Goal: Browse casually: Explore the website without a specific task or goal

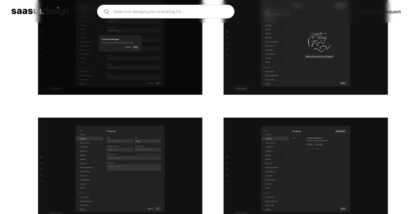
scroll to position [573, 0]
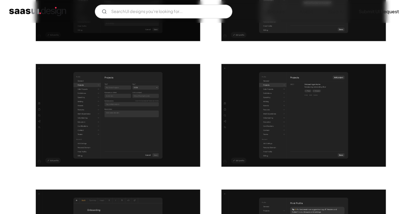
click at [137, 105] on img "open lightbox" at bounding box center [118, 115] width 164 height 103
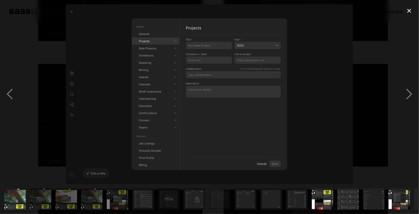
click at [310, 80] on img at bounding box center [209, 94] width 287 height 180
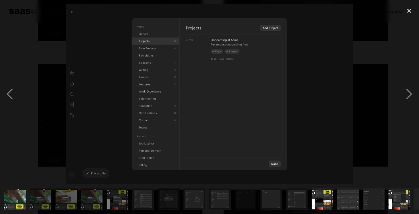
click at [310, 80] on img at bounding box center [209, 94] width 287 height 180
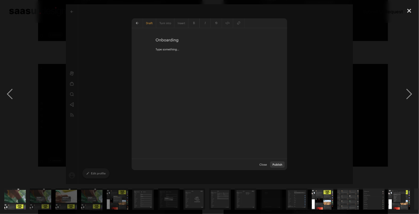
click at [310, 80] on img at bounding box center [209, 94] width 287 height 180
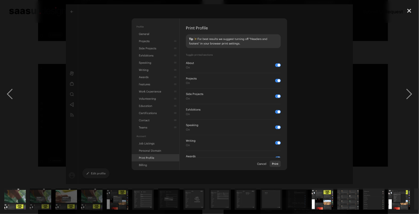
click at [326, 90] on img at bounding box center [209, 94] width 287 height 180
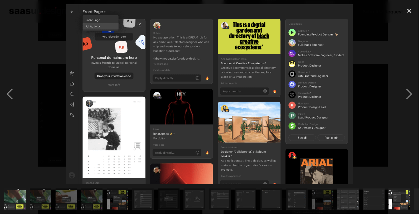
click at [325, 90] on img at bounding box center [209, 94] width 287 height 180
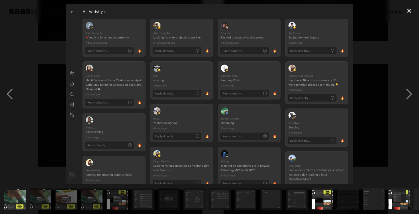
click at [325, 90] on img at bounding box center [209, 94] width 287 height 180
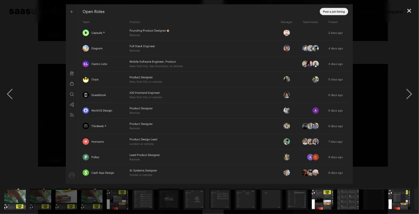
click at [325, 90] on img at bounding box center [209, 94] width 287 height 180
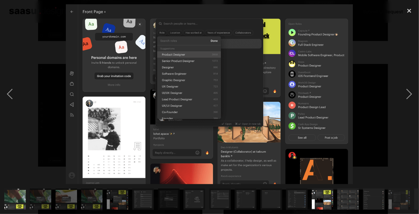
click at [325, 90] on img at bounding box center [209, 94] width 287 height 180
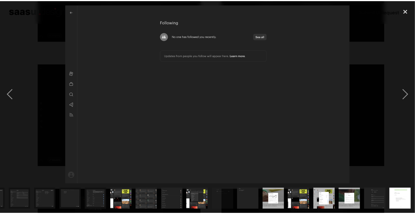
scroll to position [0, 200]
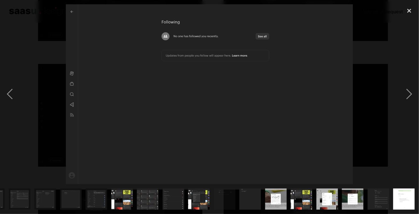
click at [325, 90] on img at bounding box center [209, 94] width 287 height 180
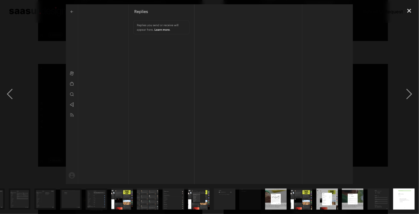
click at [325, 90] on img at bounding box center [209, 94] width 287 height 180
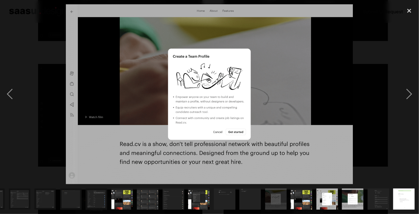
click at [325, 90] on img at bounding box center [209, 94] width 287 height 180
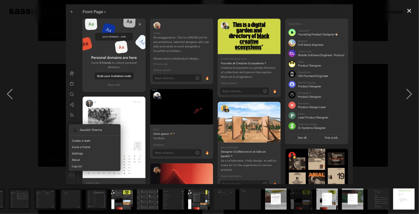
click at [325, 90] on img at bounding box center [209, 94] width 287 height 180
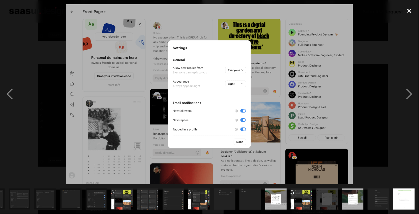
drag, startPoint x: 411, startPoint y: 11, endPoint x: 406, endPoint y: 16, distance: 7.3
click at [412, 11] on div "close lightbox" at bounding box center [408, 10] width 19 height 13
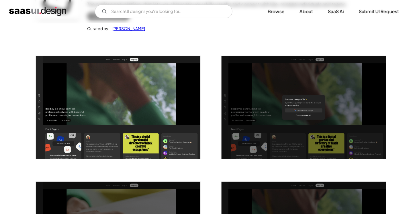
scroll to position [0, 0]
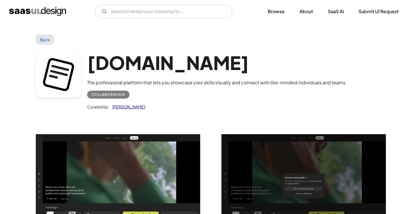
click at [123, 63] on h1 "[DOMAIN_NAME]" at bounding box center [216, 63] width 259 height 22
click at [123, 107] on link "Saurabh Sharma" at bounding box center [127, 106] width 36 height 7
click at [52, 36] on link "Back" at bounding box center [45, 39] width 19 height 10
click at [109, 66] on h1 "[DOMAIN_NAME]" at bounding box center [216, 63] width 259 height 22
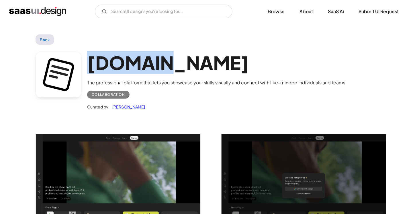
drag, startPoint x: 177, startPoint y: 59, endPoint x: 90, endPoint y: 64, distance: 87.5
click at [90, 64] on h1 "[DOMAIN_NAME]" at bounding box center [216, 63] width 259 height 22
copy h1 "[DOMAIN_NAME]"
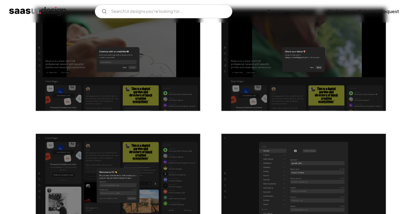
scroll to position [229, 0]
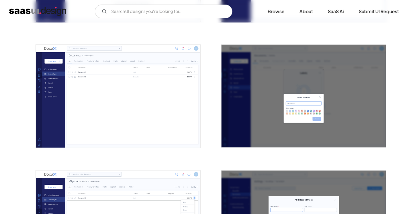
scroll to position [859, 0]
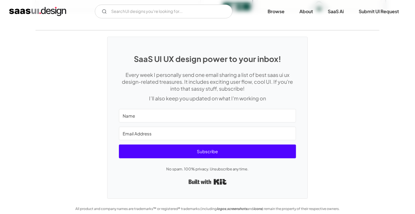
scroll to position [1467, 0]
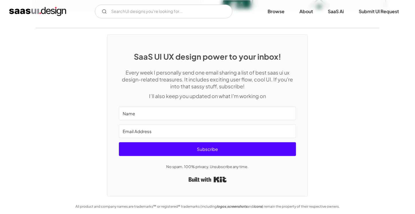
click at [25, 9] on img "home" at bounding box center [37, 11] width 57 height 9
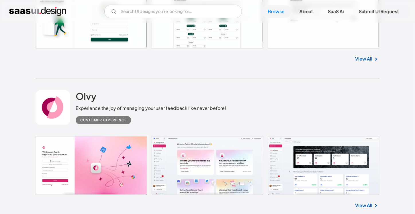
scroll to position [726, 0]
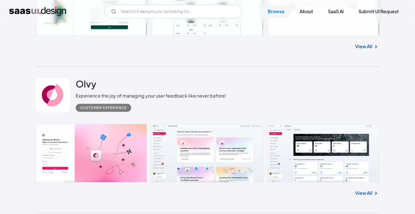
click at [91, 157] on link at bounding box center [208, 153] width 344 height 58
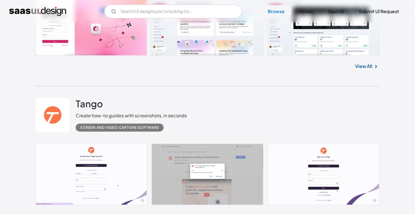
scroll to position [869, 0]
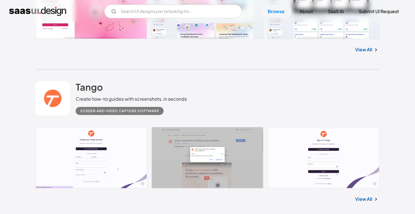
click at [130, 146] on link at bounding box center [208, 157] width 344 height 61
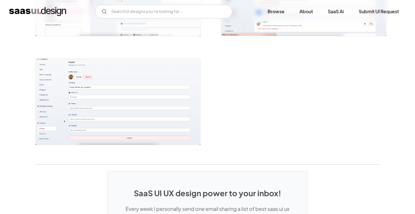
scroll to position [1411, 0]
